Goal: Navigation & Orientation: Find specific page/section

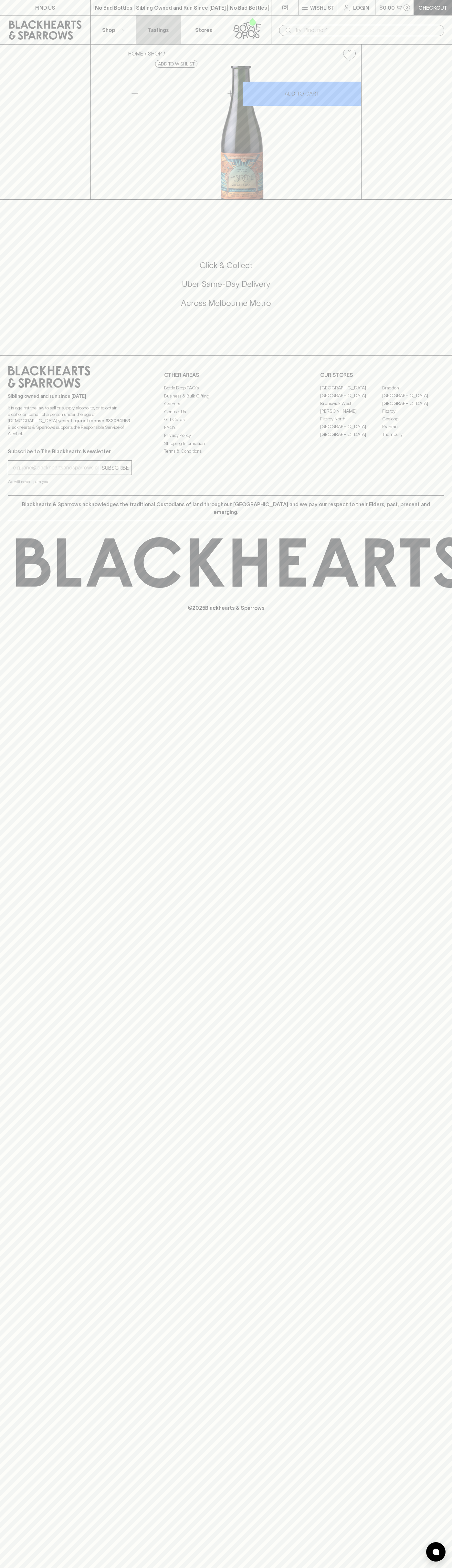
click at [157, 23] on link "Tastings" at bounding box center [158, 29] width 45 height 29
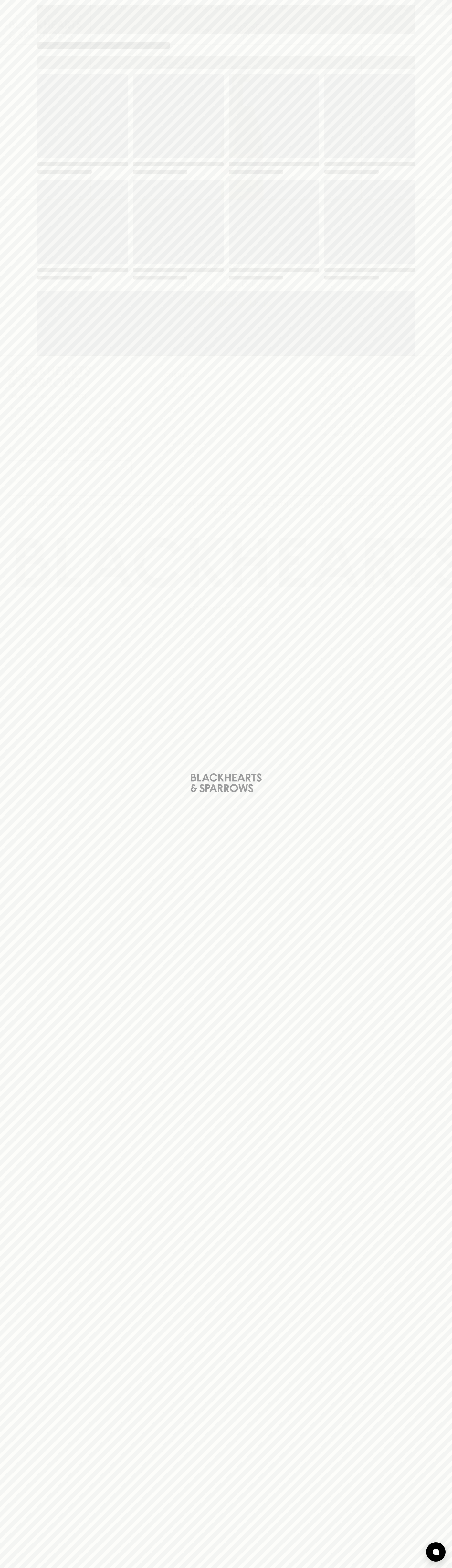
click at [427, 780] on div "Loading" at bounding box center [226, 784] width 452 height 1568
click at [389, 1567] on html "FIND US | No Bad Bottles | Sibling Owned and Run Since 2006 | No Bad Bottles | …" at bounding box center [226, 784] width 452 height 1568
click at [2, 599] on div "Loading" at bounding box center [226, 784] width 452 height 1568
